Goal: Transaction & Acquisition: Purchase product/service

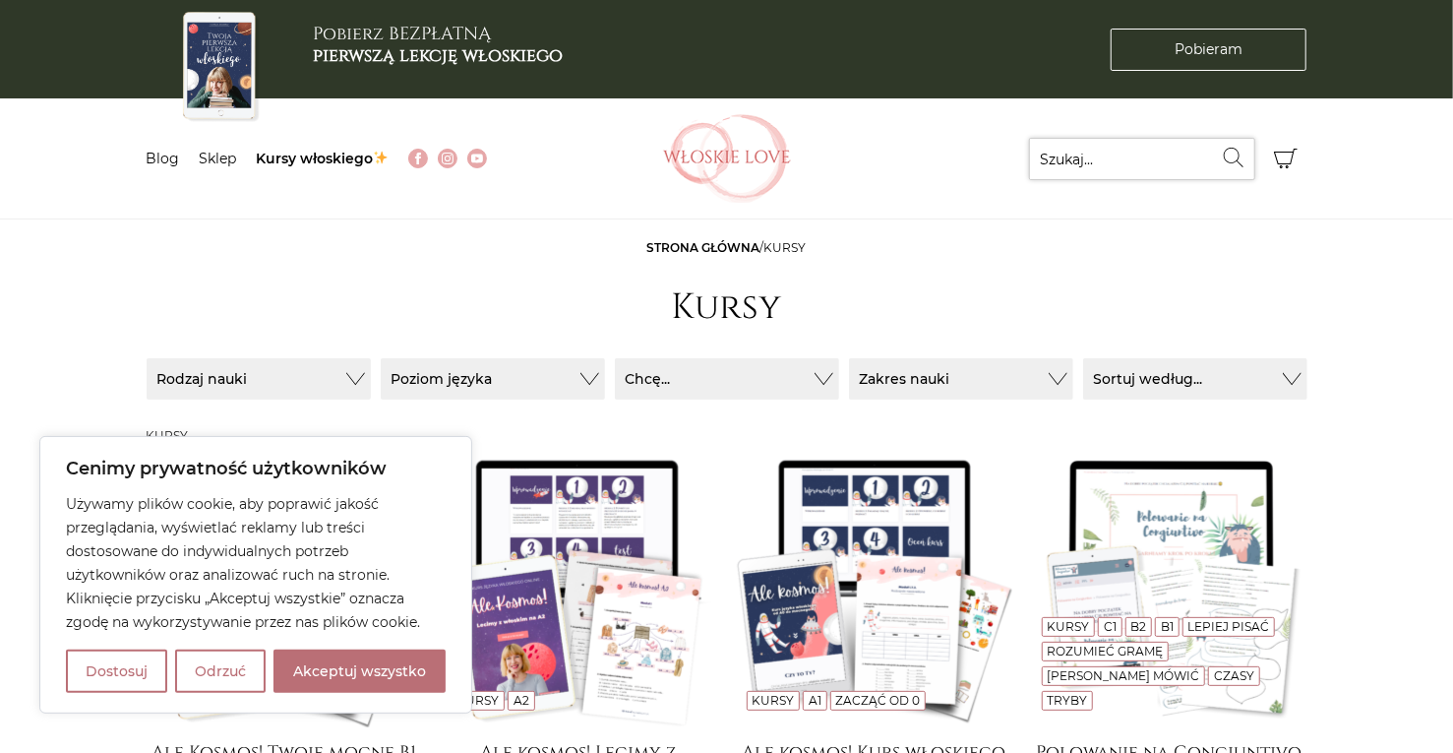
click at [1105, 147] on input "Szukaj..." at bounding box center [1142, 159] width 226 height 42
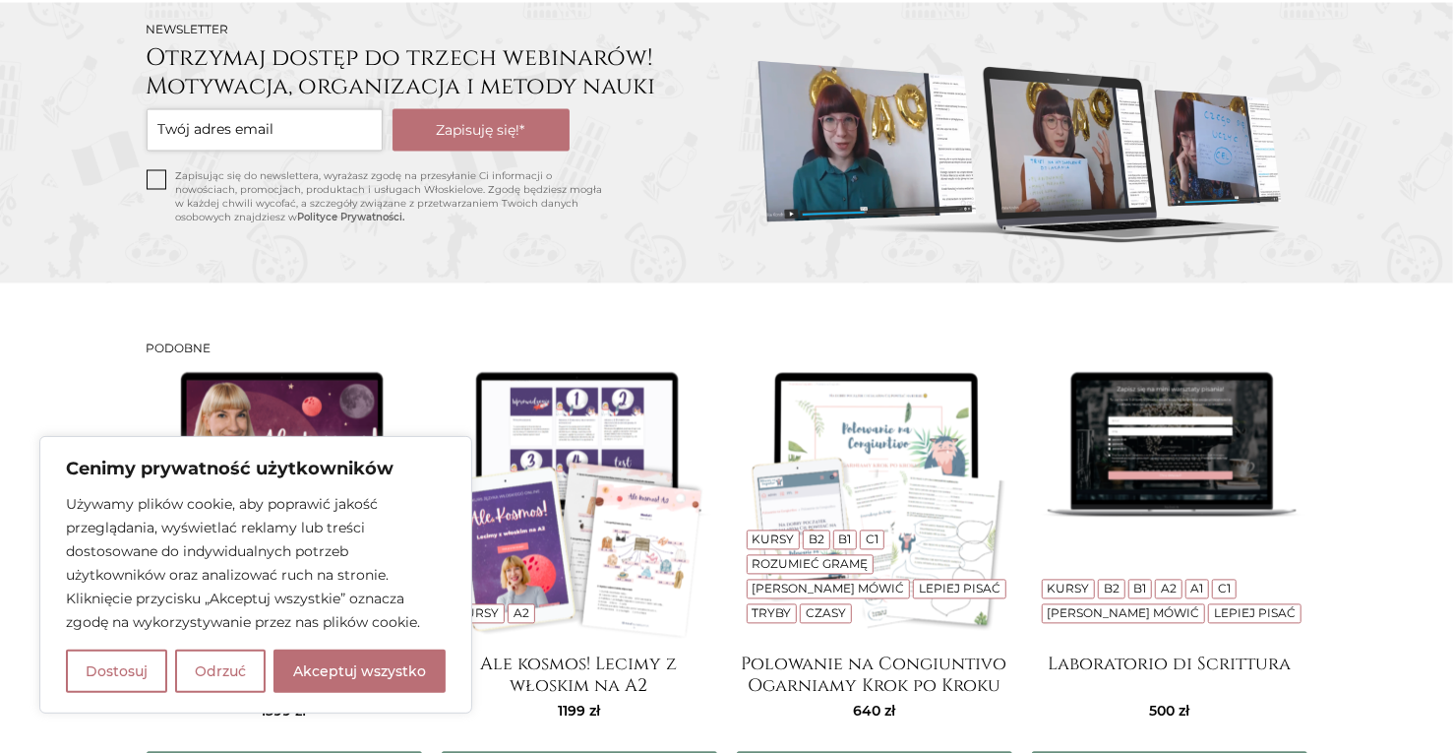
scroll to position [2025, 0]
